Goal: Task Accomplishment & Management: Manage account settings

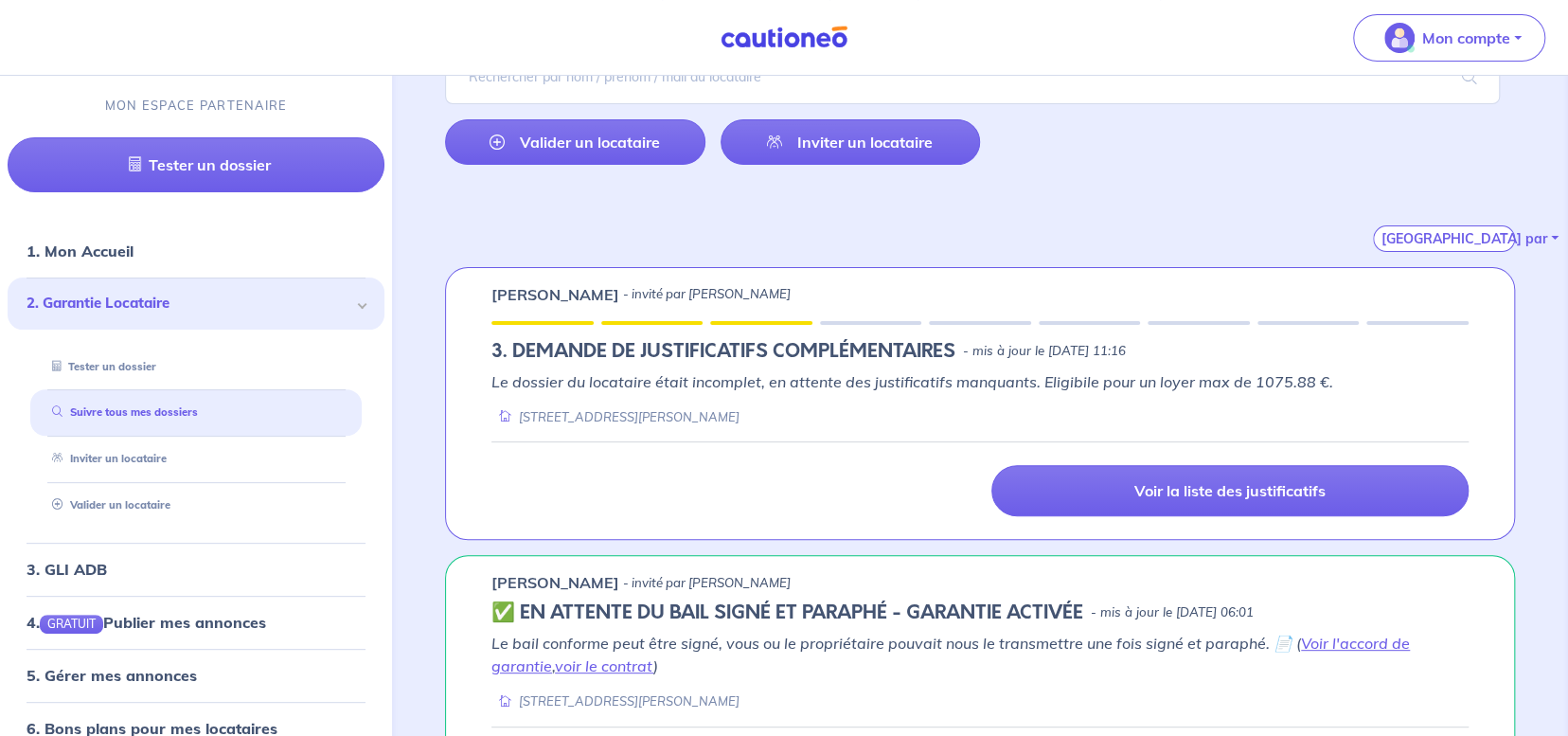
scroll to position [183, 0]
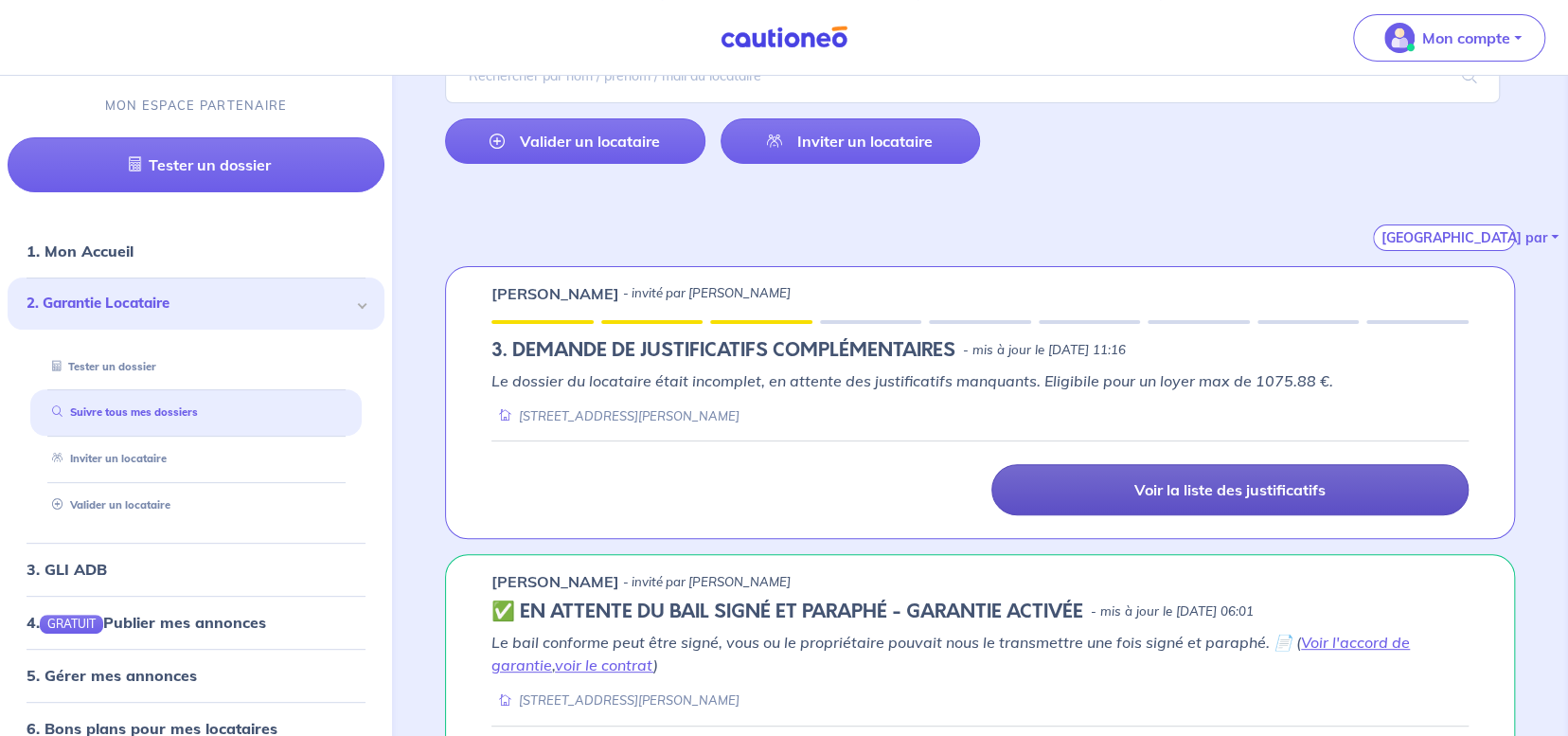
click at [1150, 492] on p "Voir la liste des justificatifs" at bounding box center [1230, 490] width 191 height 19
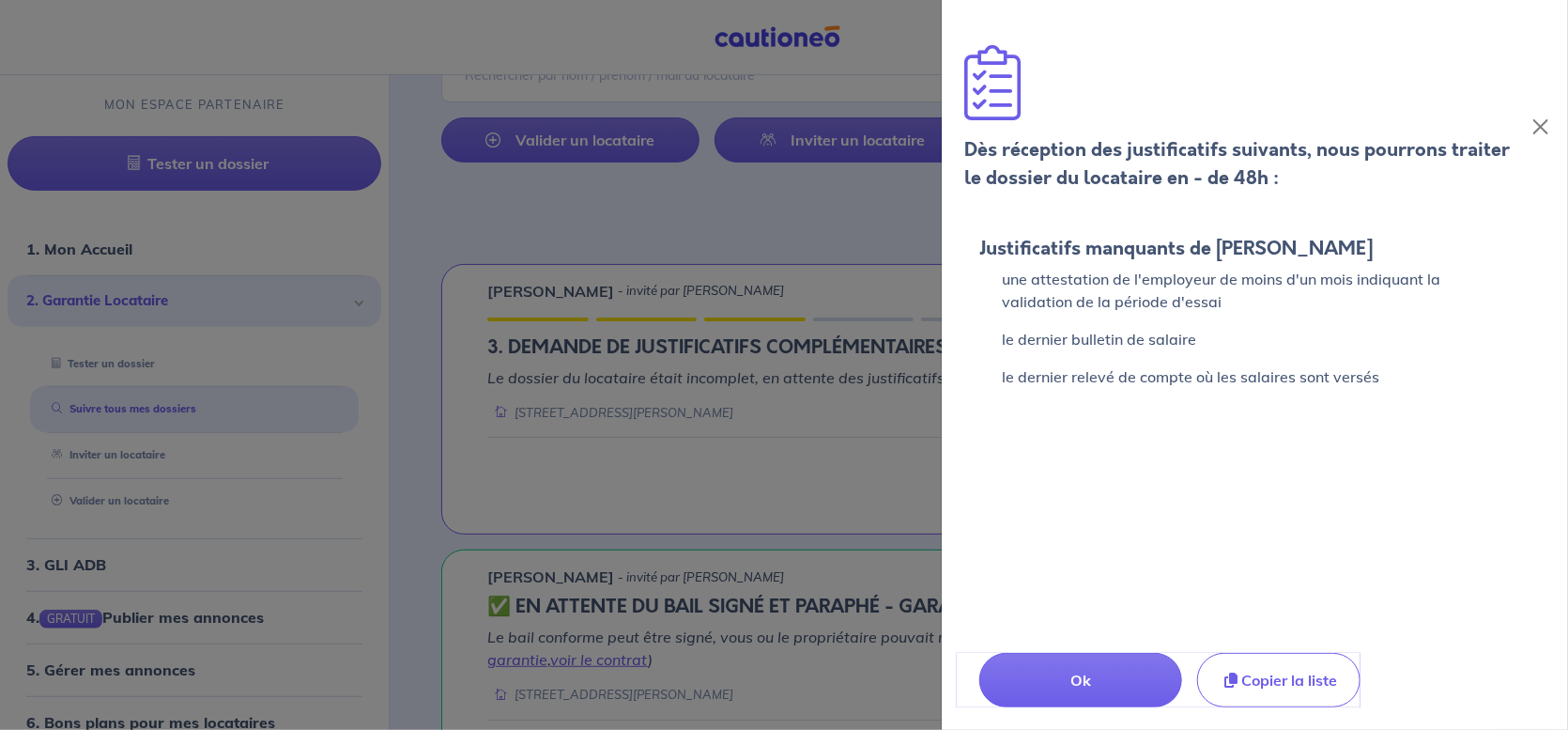
click at [817, 259] on div at bounding box center [784, 365] width 1568 height 730
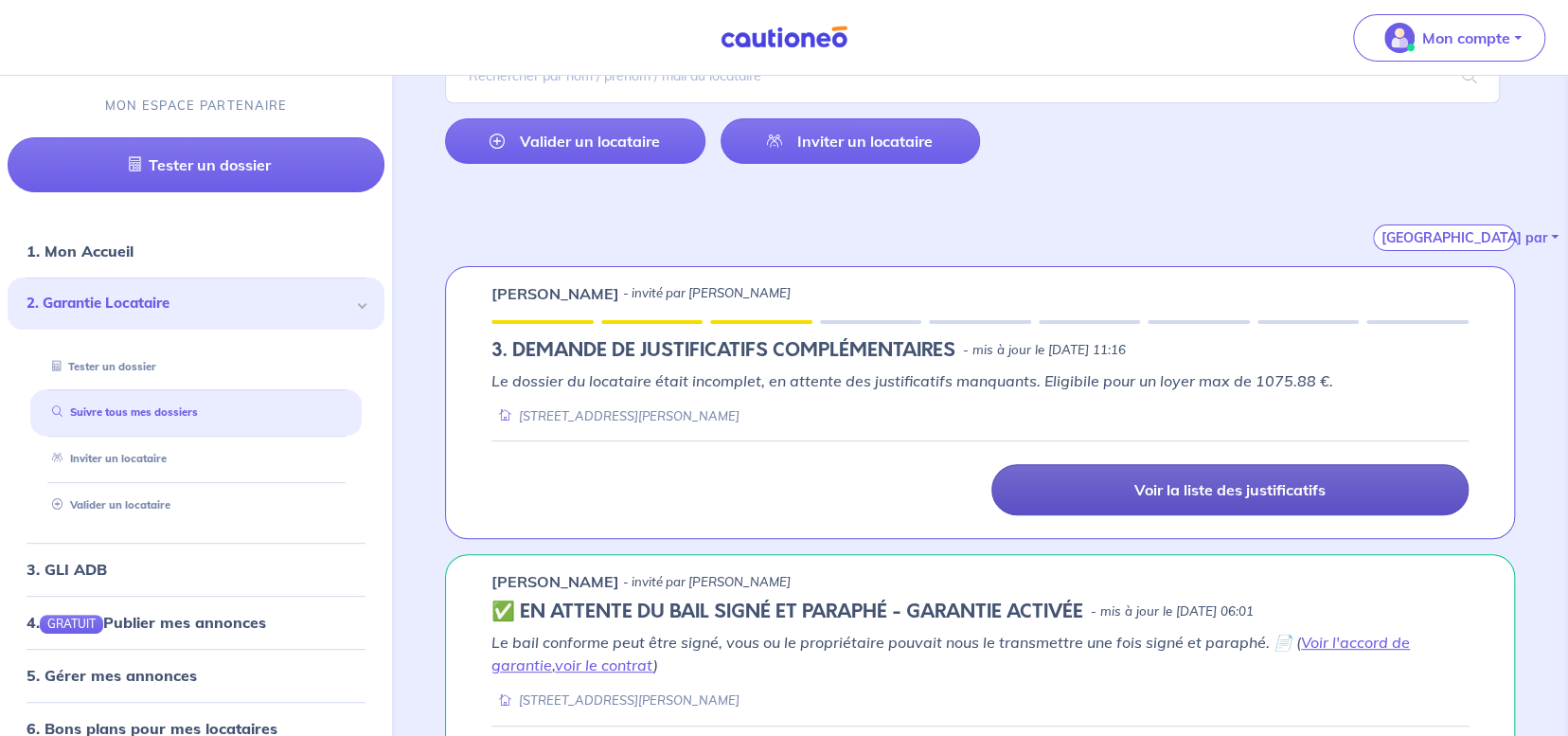
click at [952, 390] on div "Le dossier du locataire était incomplet, en attente des justificatifs manquants…" at bounding box center [979, 397] width 977 height 56
click at [1124, 469] on link "Voir la liste des justificatifs" at bounding box center [1230, 489] width 478 height 51
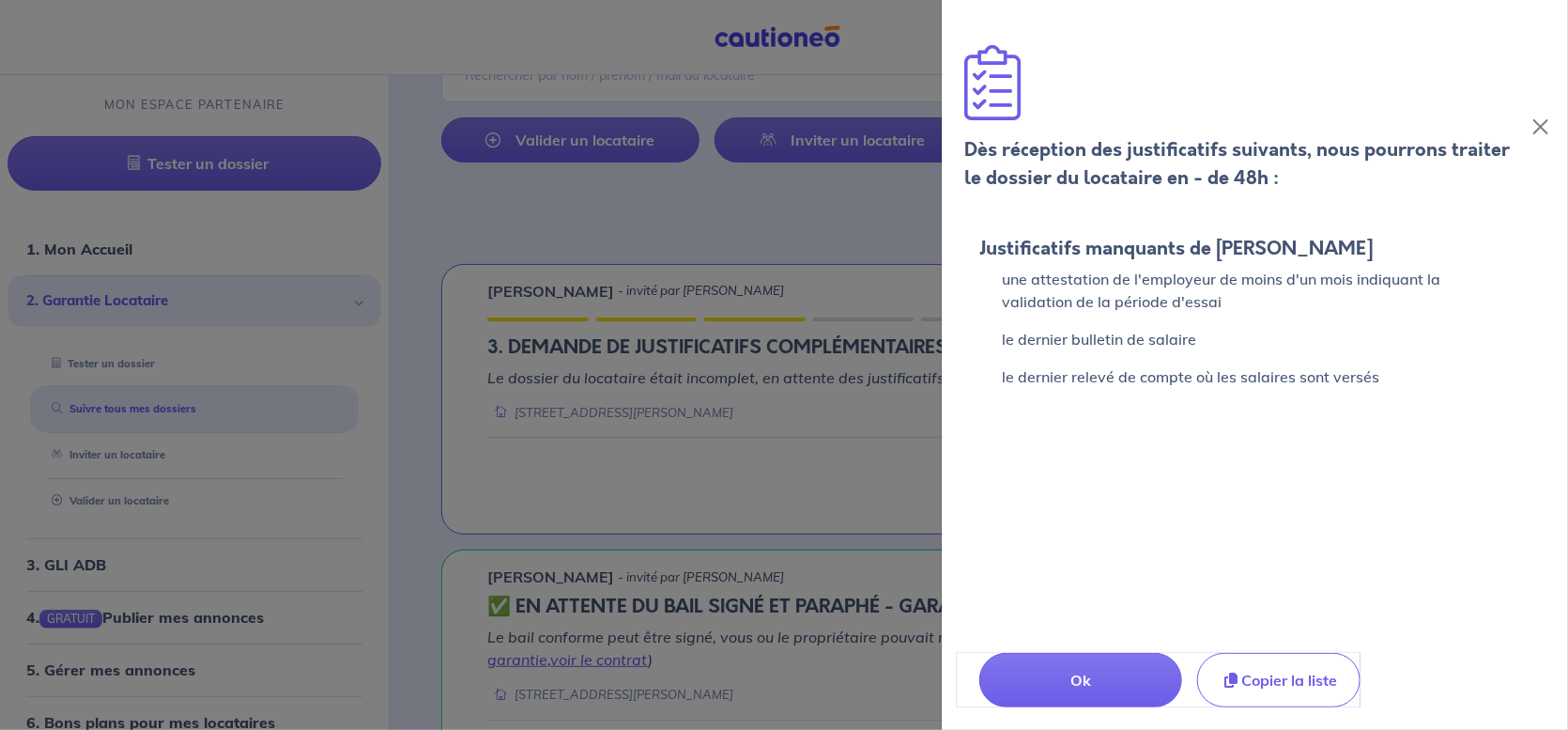
click at [767, 244] on div at bounding box center [784, 365] width 1568 height 730
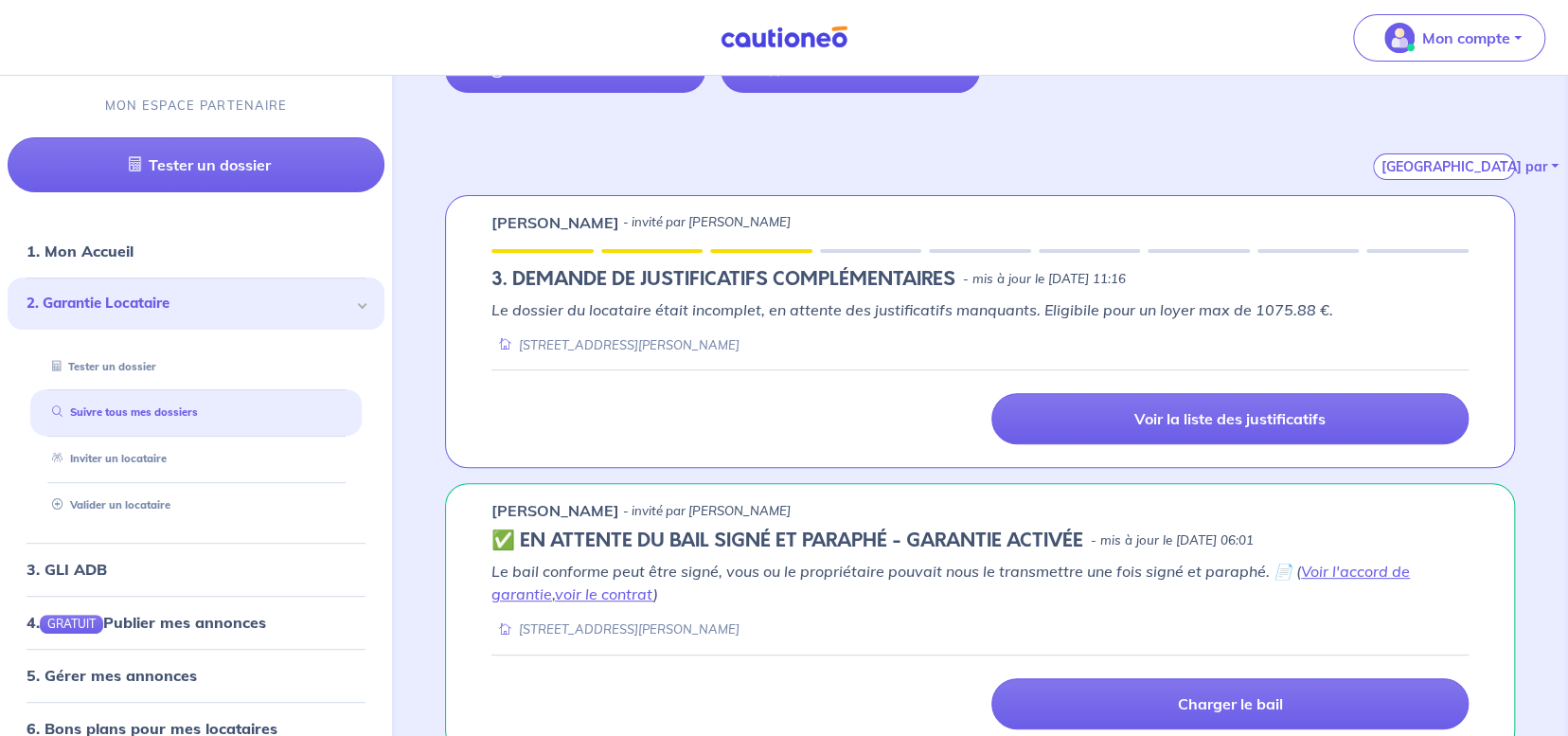
scroll to position [259, 0]
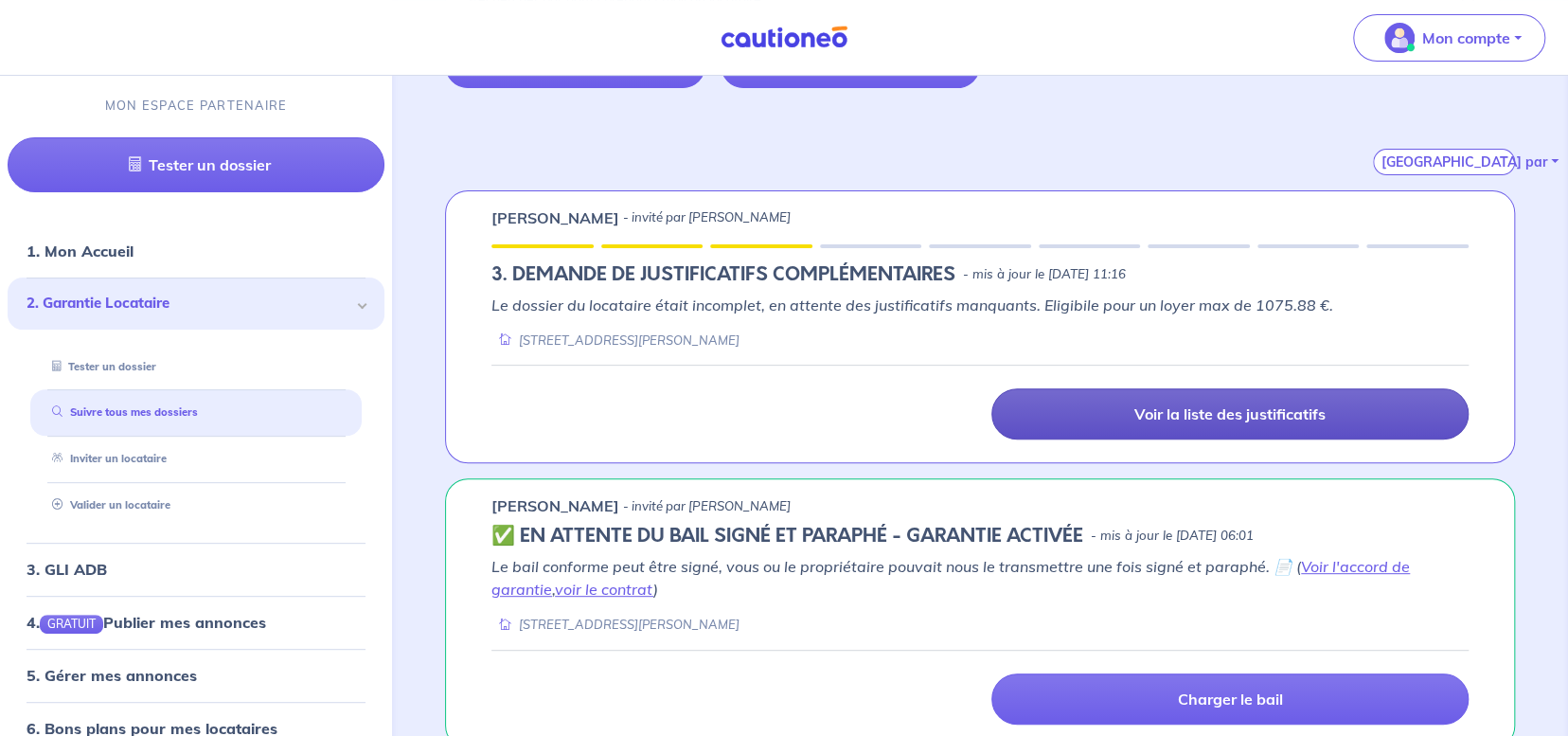
click at [1239, 399] on link "Voir la liste des justificatifs" at bounding box center [1230, 413] width 478 height 51
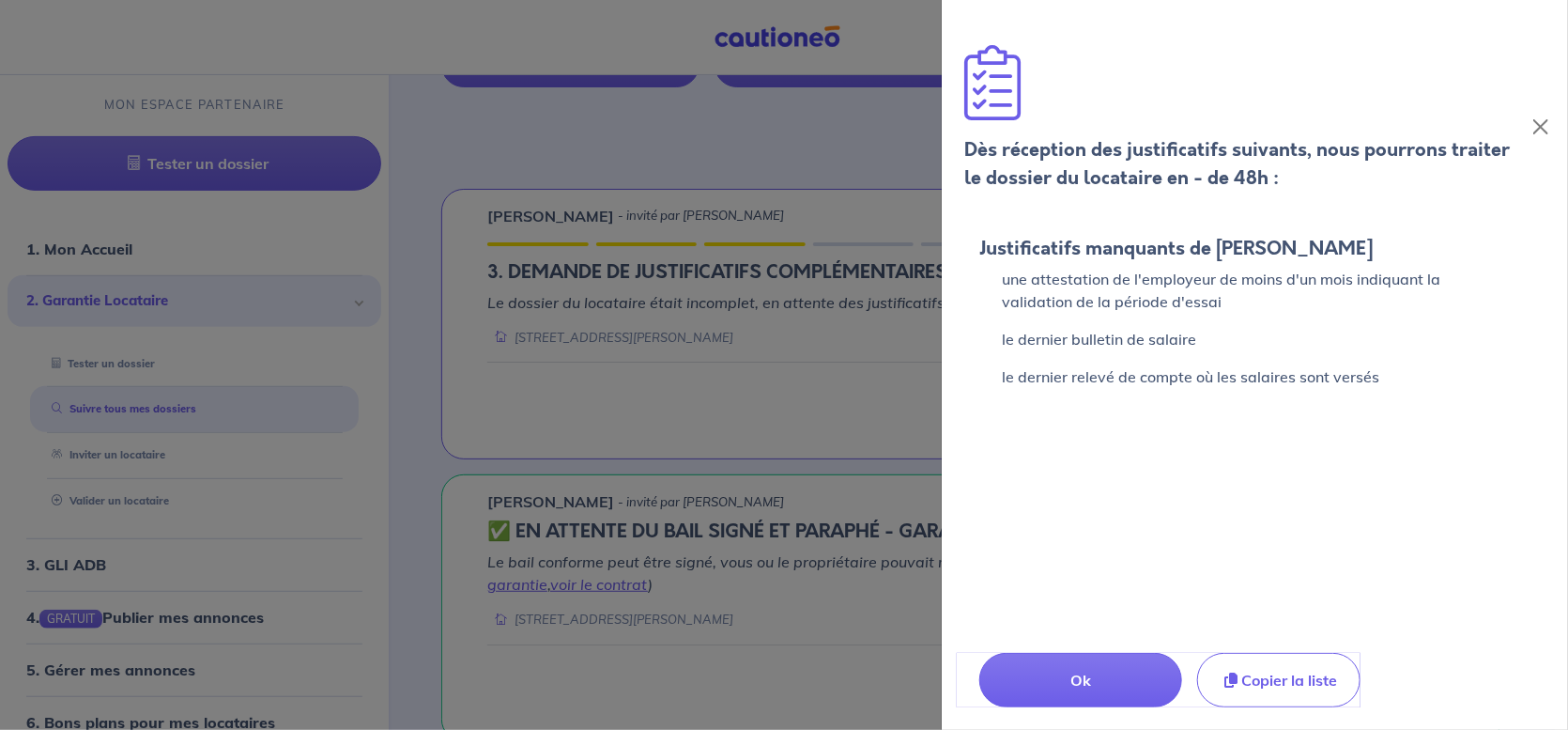
click at [912, 254] on div at bounding box center [784, 365] width 1568 height 730
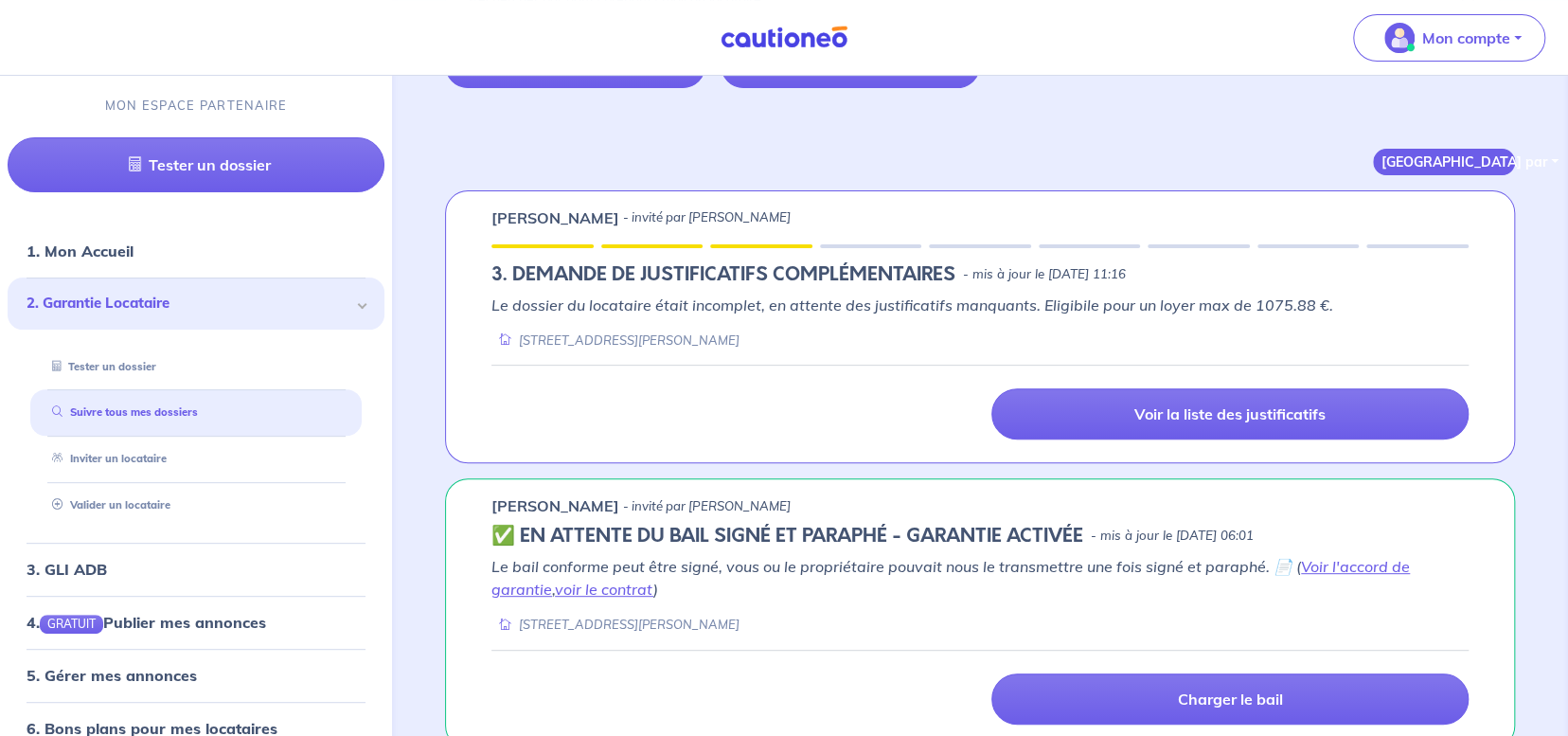
click at [1449, 155] on button "[GEOGRAPHIC_DATA] par" at bounding box center [1444, 161] width 142 height 26
click at [1264, 154] on div "Trier par Du + au - récent Du - au + récent Par statut" at bounding box center [979, 139] width 1070 height 72
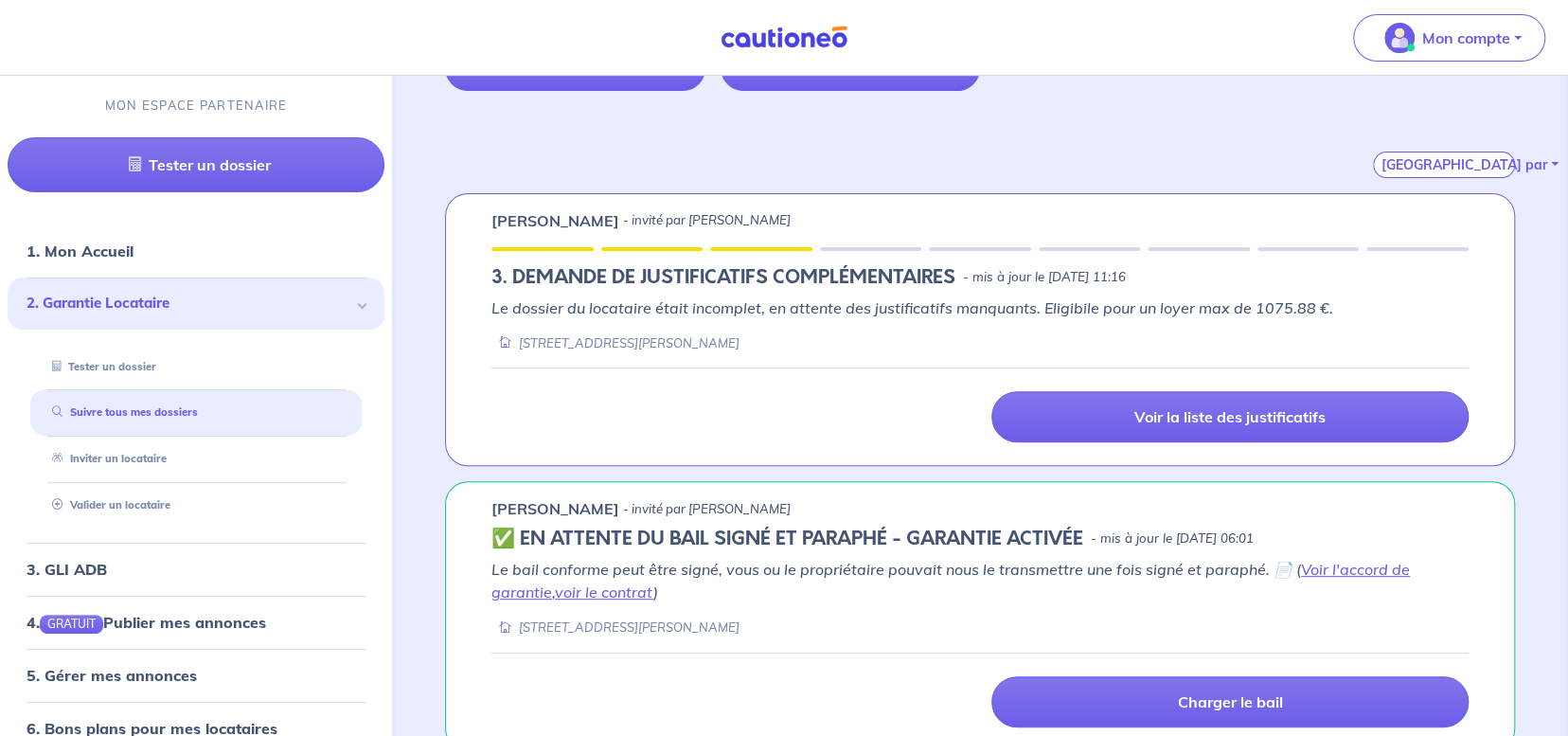
scroll to position [254, 0]
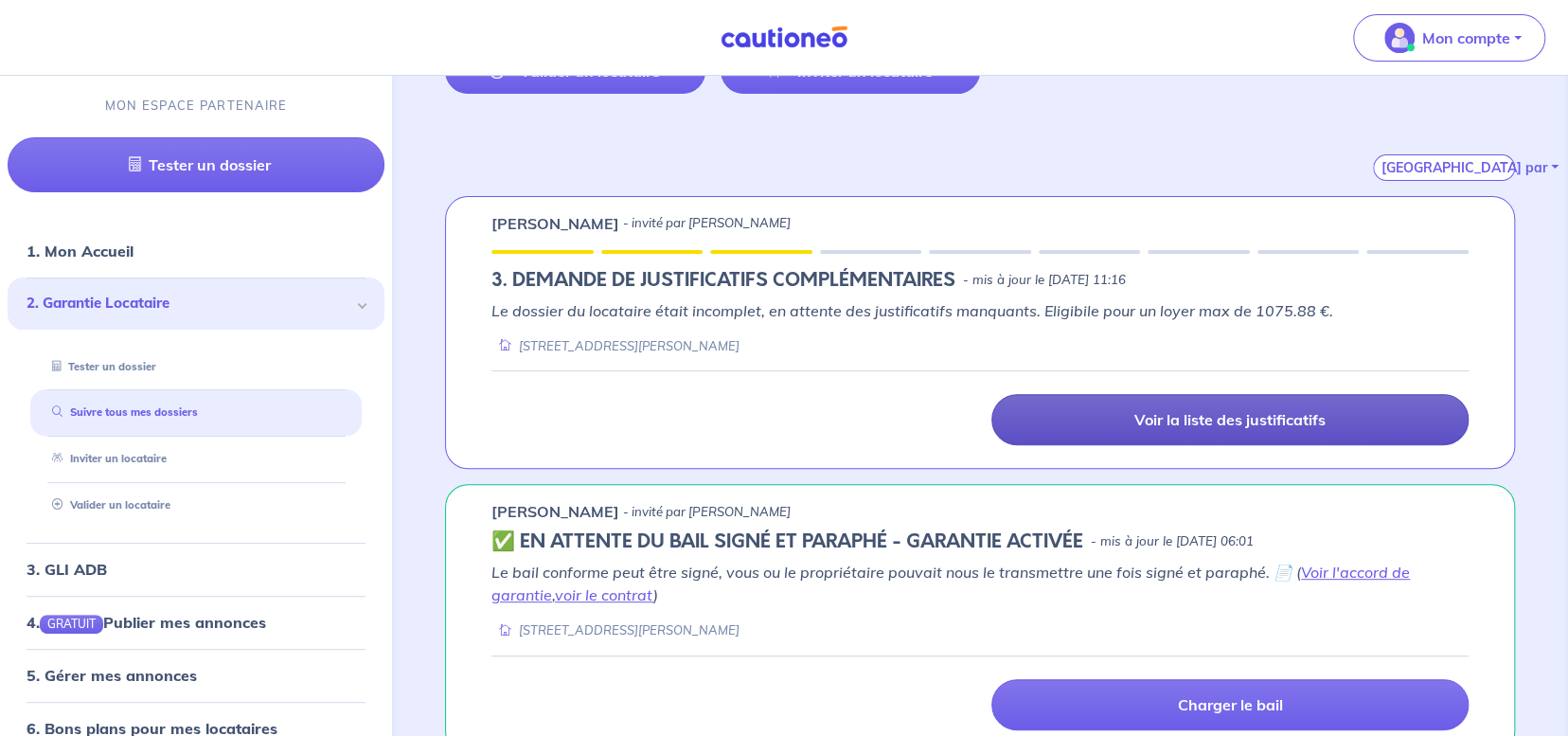
click at [1048, 402] on link "Voir la liste des justificatifs" at bounding box center [1230, 419] width 478 height 51
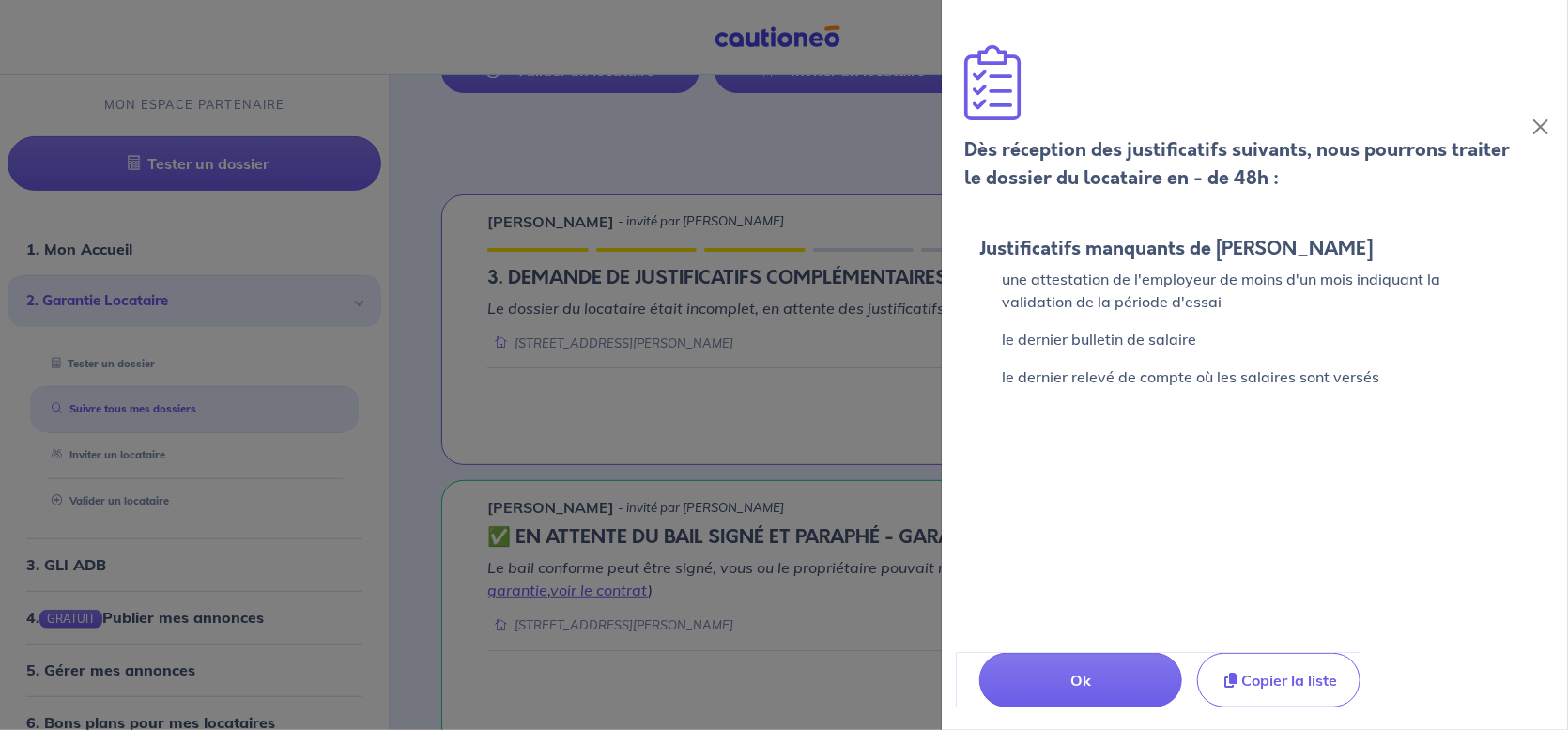
click at [915, 321] on div at bounding box center [784, 365] width 1568 height 730
